Goal: Transaction & Acquisition: Purchase product/service

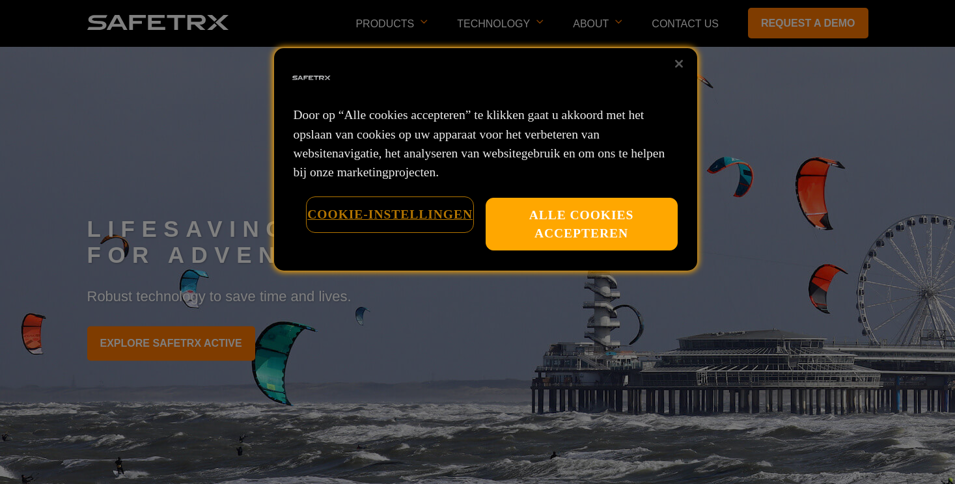
click at [415, 213] on button "Cookie-instellingen" at bounding box center [389, 214] width 165 height 33
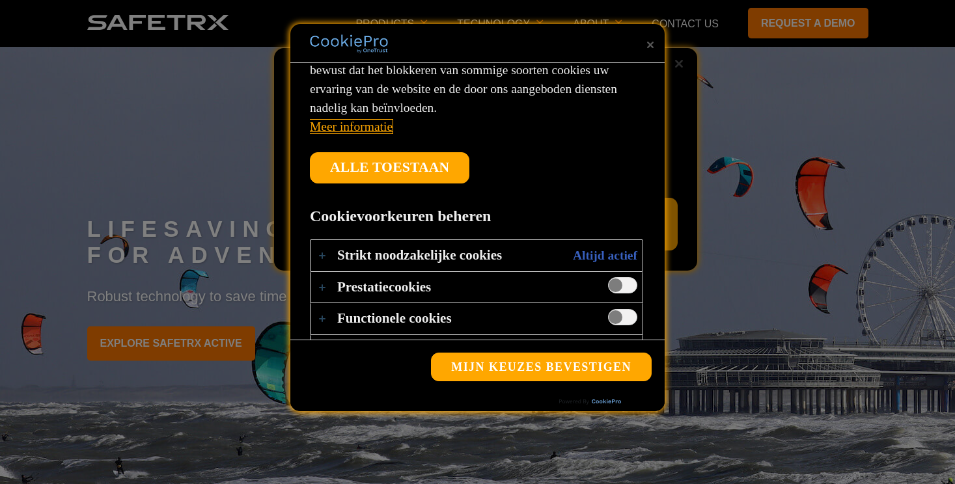
scroll to position [276, 0]
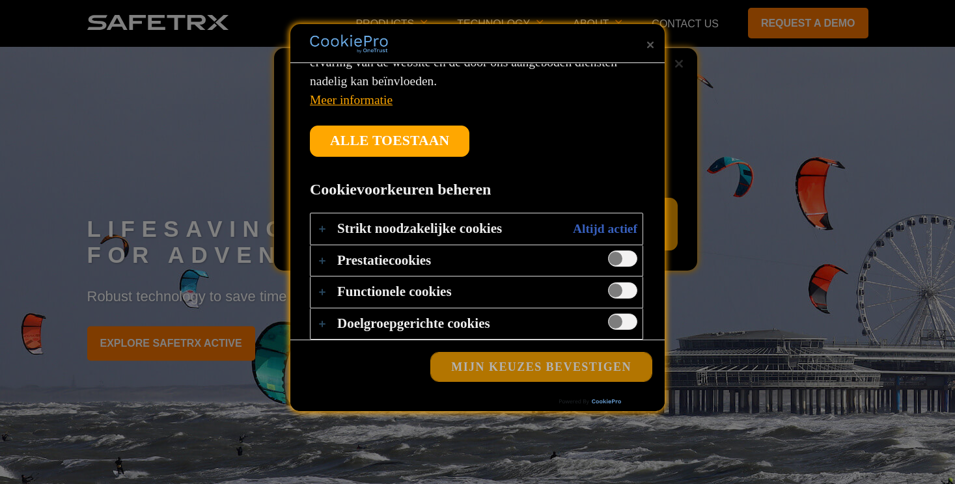
click at [549, 368] on button "Mijn keuzes bevestigen" at bounding box center [541, 367] width 221 height 29
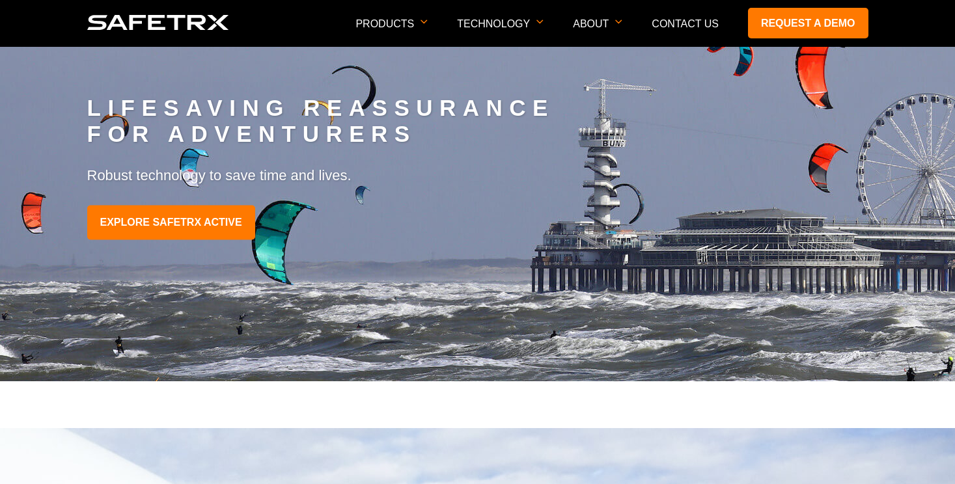
scroll to position [0, 0]
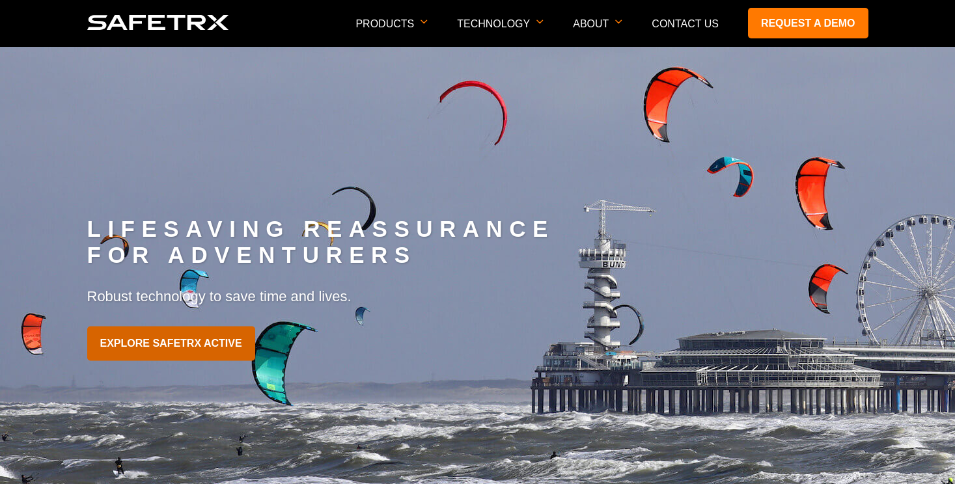
click at [189, 350] on link "EXPLORE SAFETRX ACTIVE" at bounding box center [171, 344] width 168 height 34
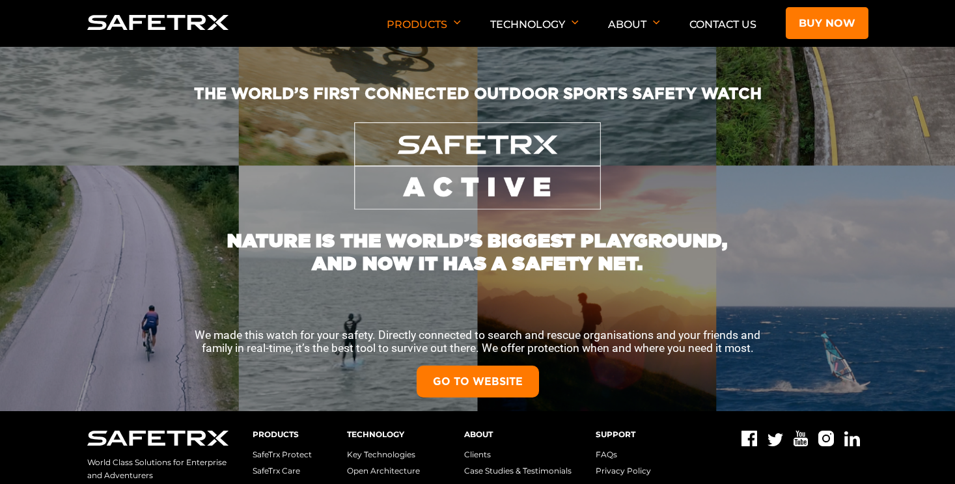
scroll to position [98, 0]
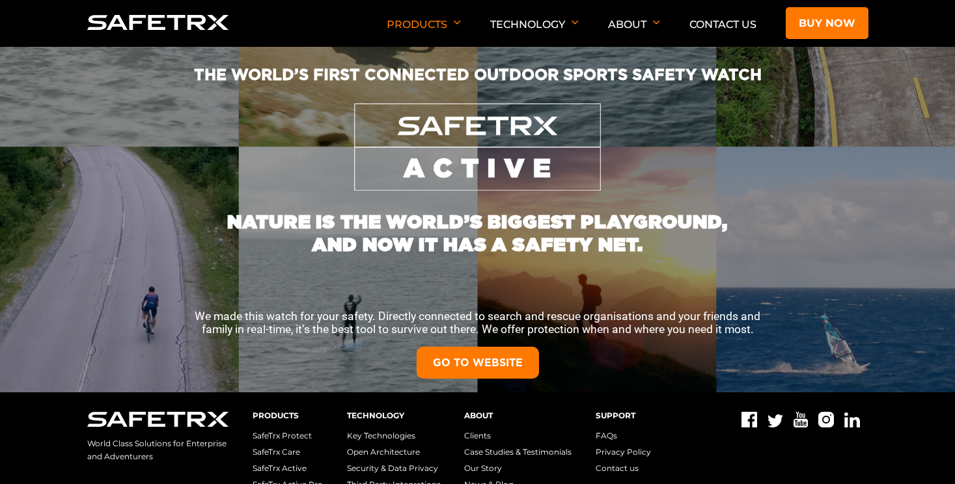
click at [489, 368] on link "GO TO WEBSITE" at bounding box center [478, 363] width 122 height 32
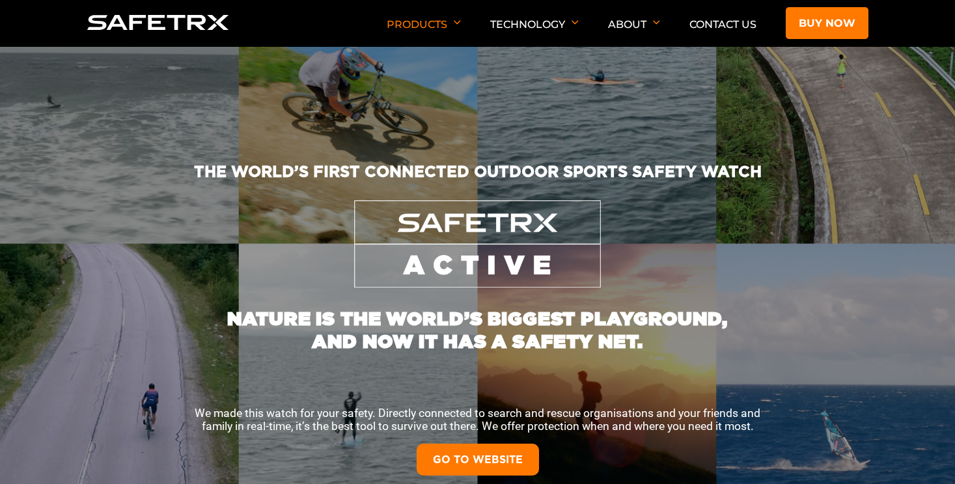
scroll to position [0, 0]
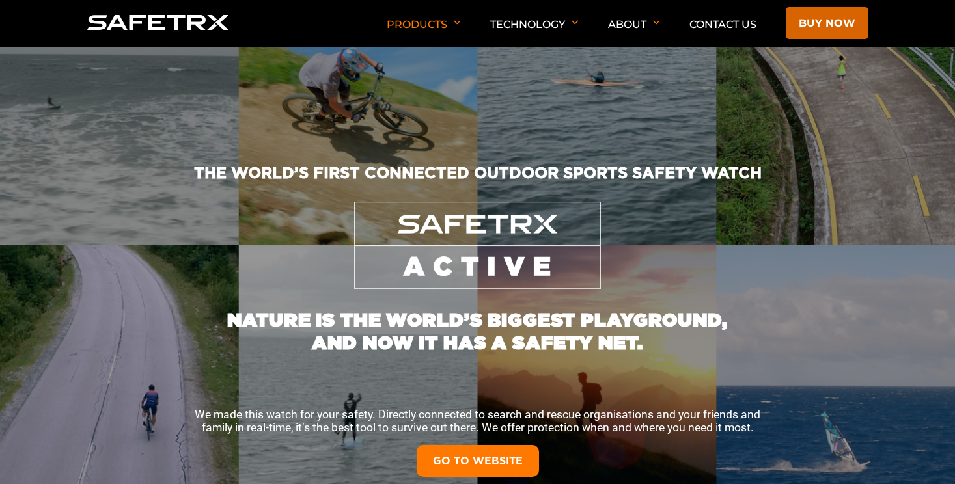
click at [825, 29] on link "Buy now" at bounding box center [827, 23] width 83 height 32
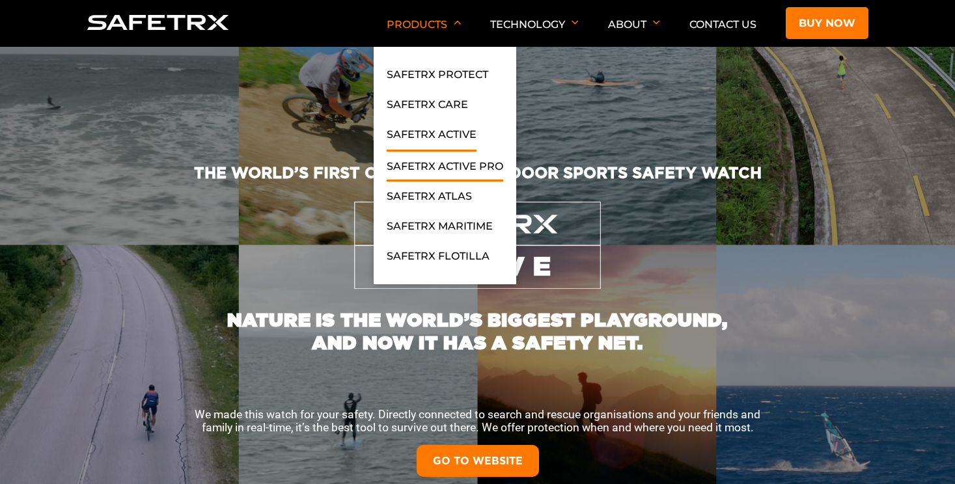
click at [445, 158] on link "SafeTrx Active Pro" at bounding box center [445, 169] width 117 height 23
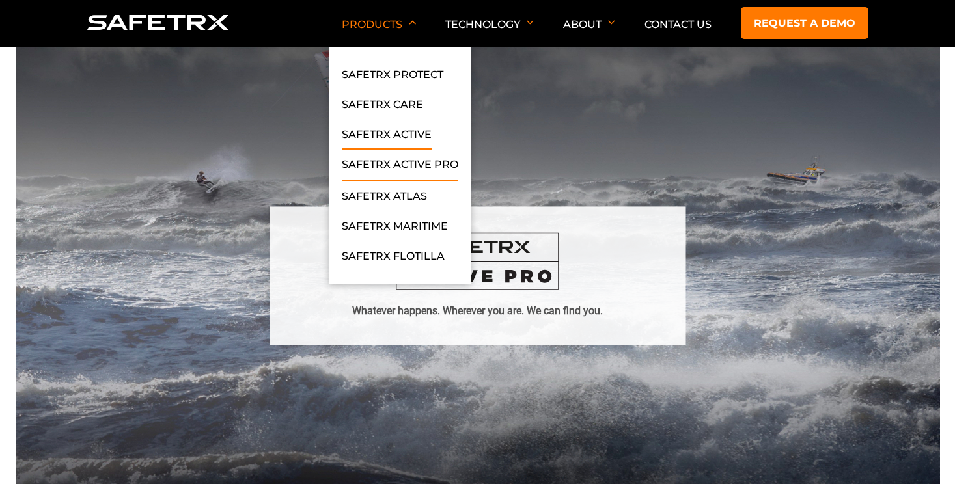
click at [399, 136] on link "SafeTrx Active" at bounding box center [387, 137] width 90 height 23
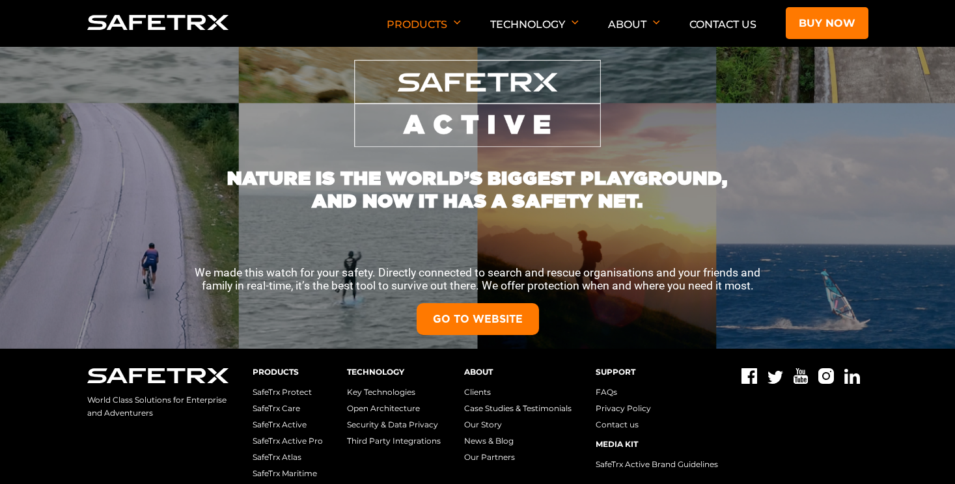
scroll to position [152, 0]
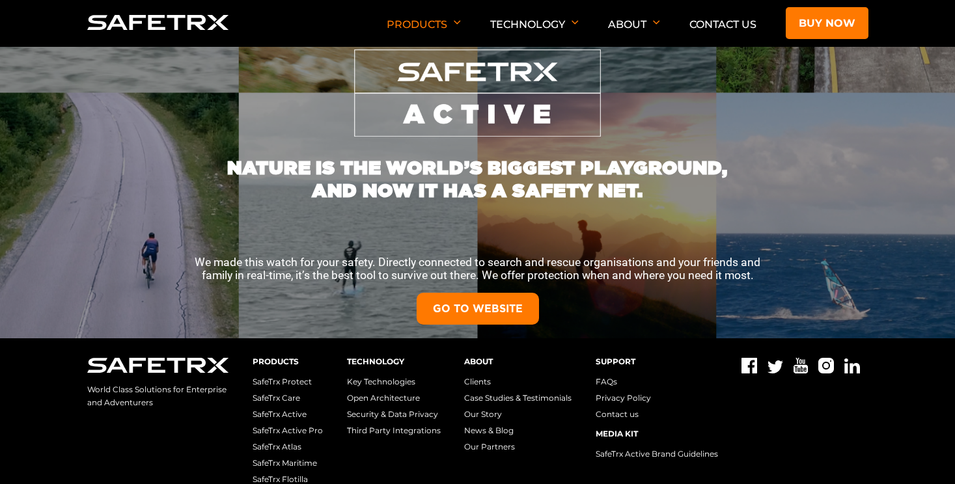
click at [508, 308] on link "GO TO WEBSITE" at bounding box center [478, 309] width 122 height 32
click at [746, 25] on link "Contact Us" at bounding box center [722, 24] width 67 height 12
